Goal: Information Seeking & Learning: Learn about a topic

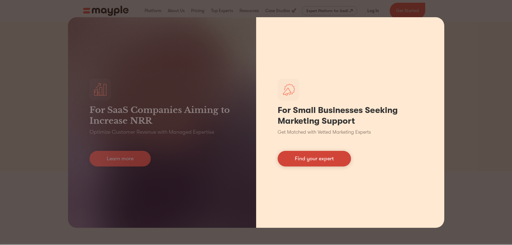
click at [323, 155] on link "Find your expert" at bounding box center [314, 159] width 73 height 16
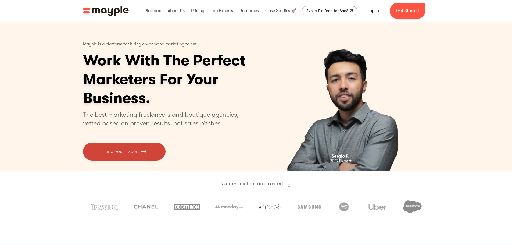
click at [144, 149] on img at bounding box center [143, 151] width 5 height 7
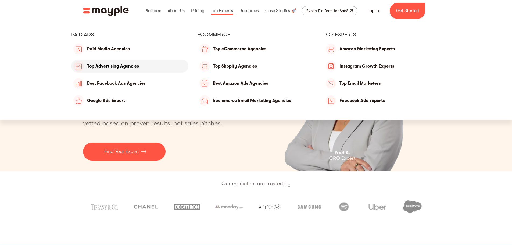
click at [137, 66] on link "Top Advertising Agencies" at bounding box center [130, 66] width 118 height 13
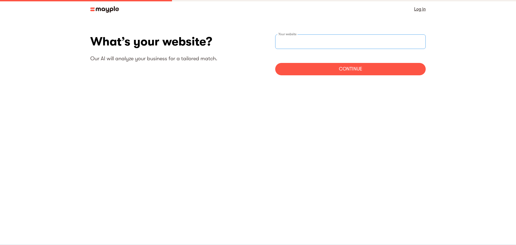
click at [341, 39] on input "websiteStep" at bounding box center [350, 41] width 151 height 15
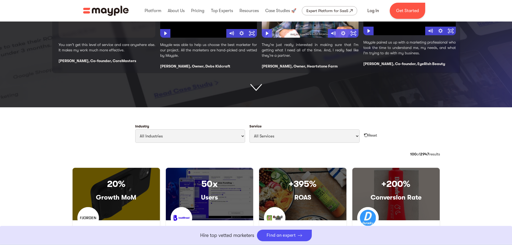
scroll to position [161, 0]
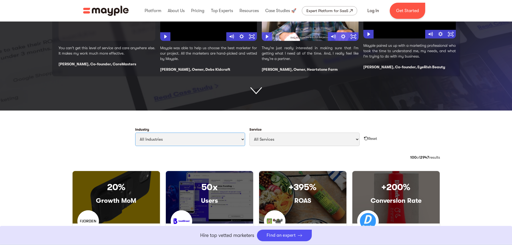
click at [235, 134] on select "All Industries Travel & Leisure Nonprofit & Government Automotive & Transportat…" at bounding box center [190, 139] width 110 height 13
select select "Real Estate"
click at [135, 133] on select "All Industries Travel & Leisure Nonprofit & Government Automotive & Transportat…" at bounding box center [190, 139] width 110 height 13
click at [297, 135] on select "All Services Paid Ads Email Marketing SEO CRO Social Media Management Marketing…" at bounding box center [305, 139] width 110 height 13
click at [250, 133] on select "All Services Paid Ads Email Marketing SEO CRO Social Media Management Marketing…" at bounding box center [305, 139] width 110 height 13
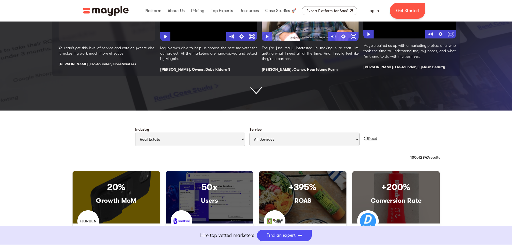
click at [375, 140] on div "Reset" at bounding box center [373, 138] width 9 height 5
click at [373, 137] on div "Reset" at bounding box center [373, 138] width 9 height 5
click at [366, 138] on img "Filter Cases Form" at bounding box center [366, 138] width 4 height 4
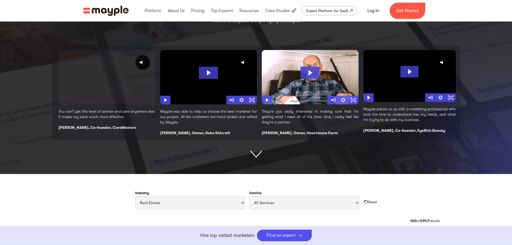
scroll to position [188, 0]
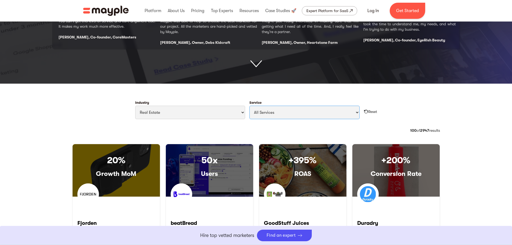
click at [289, 116] on select "All Services Paid Ads Email Marketing SEO CRO Social Media Management Marketing…" at bounding box center [305, 112] width 110 height 13
select select "Branding"
click at [250, 106] on select "All Services Paid Ads Email Marketing SEO CRO Social Media Management Marketing…" at bounding box center [305, 112] width 110 height 13
click at [369, 113] on div "Reset" at bounding box center [373, 111] width 9 height 5
click at [367, 112] on img "Filter Cases Form" at bounding box center [366, 111] width 4 height 4
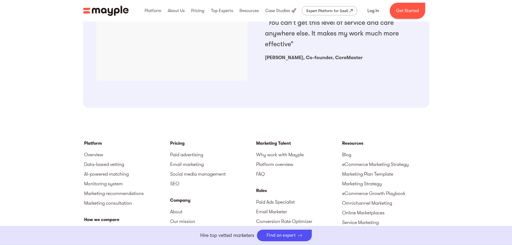
scroll to position [565, 0]
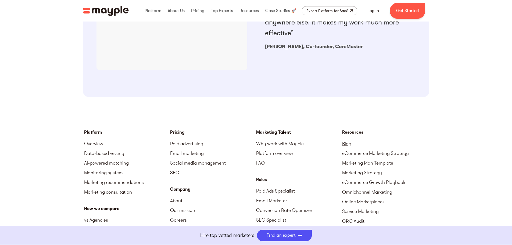
click at [346, 145] on link "Blog" at bounding box center [385, 144] width 86 height 10
